Goal: Task Accomplishment & Management: Manage account settings

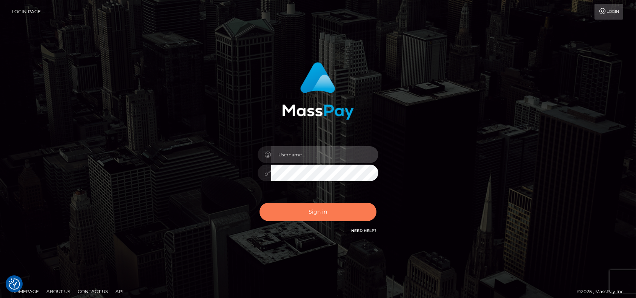
type input "[DOMAIN_NAME]"
click at [314, 210] on button "Sign in" at bounding box center [317, 212] width 117 height 18
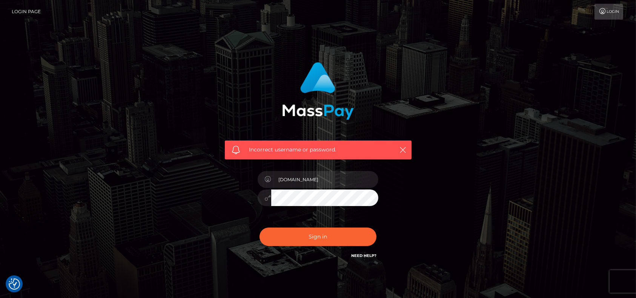
click at [249, 98] on div "Incorrect username or password." at bounding box center [318, 108] width 198 height 103
type input "nt.es"
click at [344, 239] on button "Sign in" at bounding box center [317, 237] width 117 height 18
